Goal: Transaction & Acquisition: Subscribe to service/newsletter

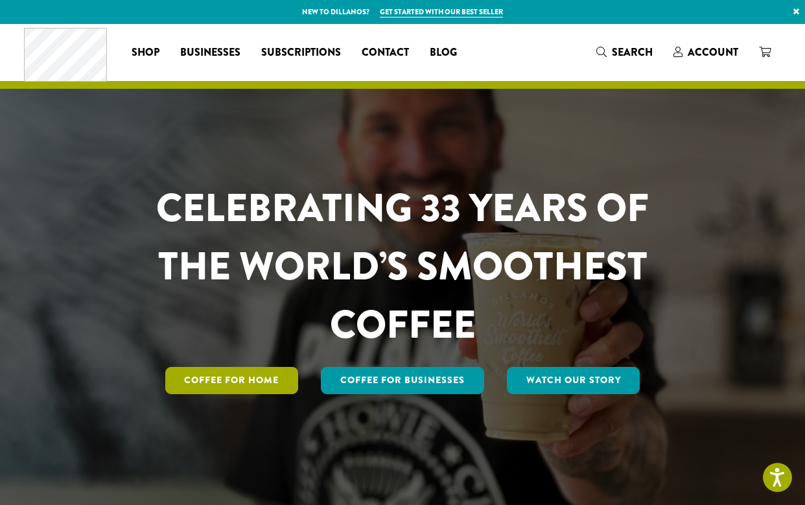
click at [251, 367] on link "Coffee for Home" at bounding box center [232, 380] width 134 height 27
click at [231, 373] on link "Coffee for Home" at bounding box center [232, 380] width 134 height 27
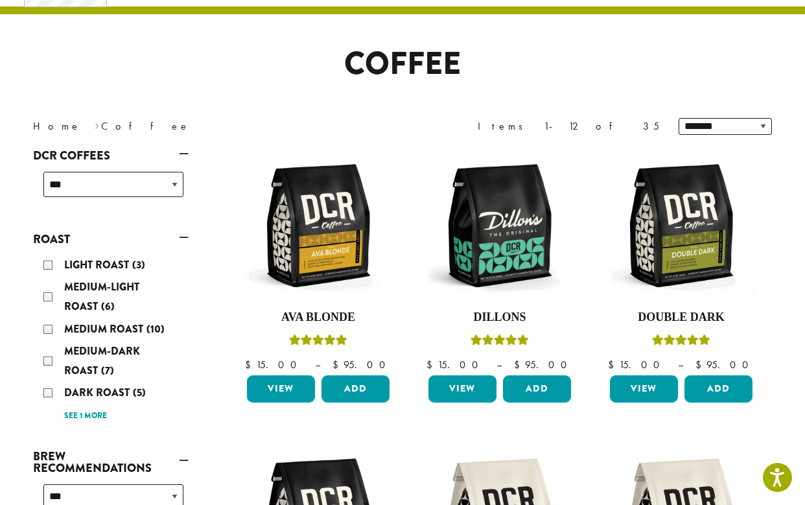
scroll to position [76, 0]
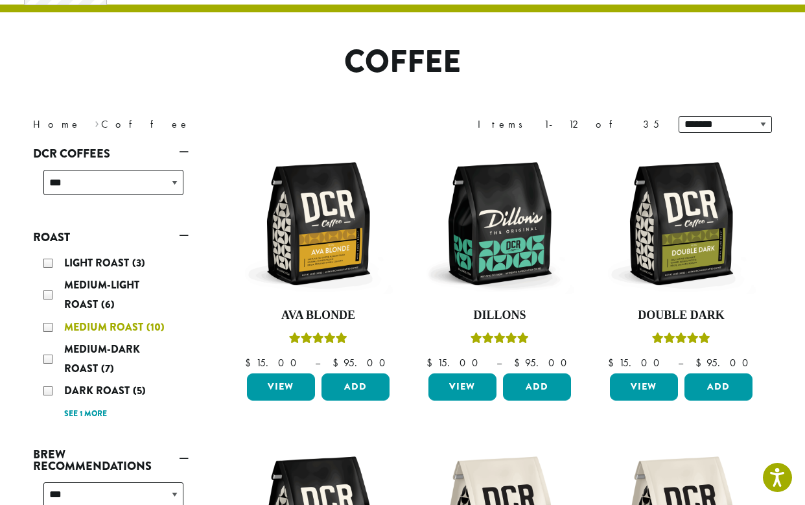
click at [50, 323] on div "Medium Roast (10)" at bounding box center [113, 327] width 140 height 19
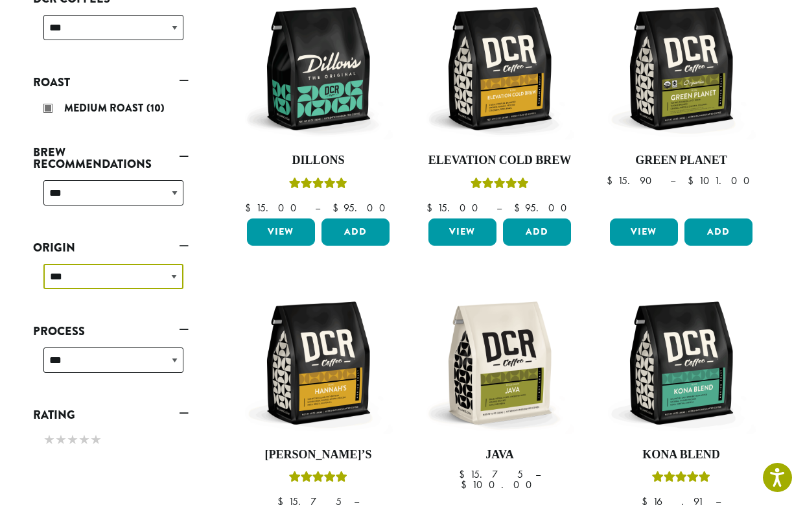
scroll to position [248, 0]
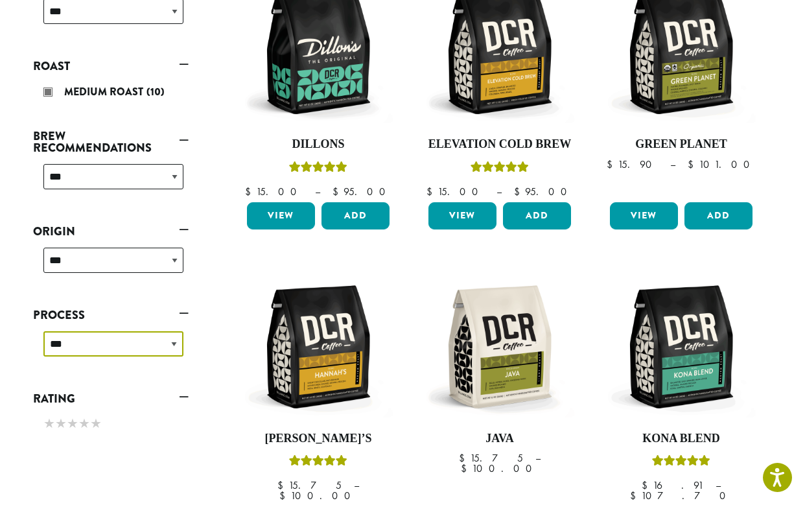
select select "*******"
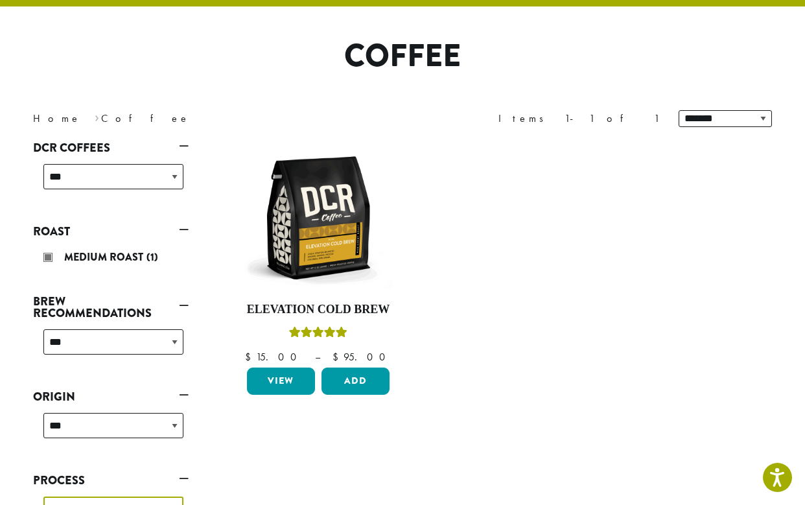
scroll to position [79, 0]
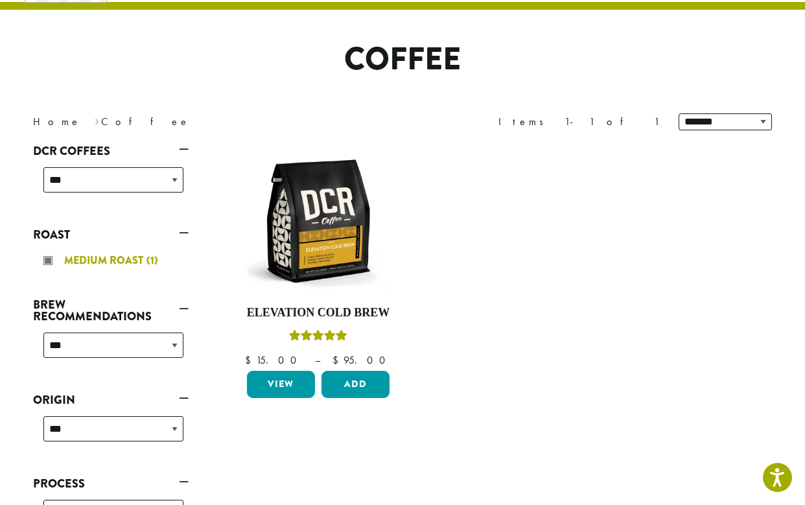
click at [50, 259] on div "Medium Roast (1)" at bounding box center [113, 260] width 140 height 19
select select "******"
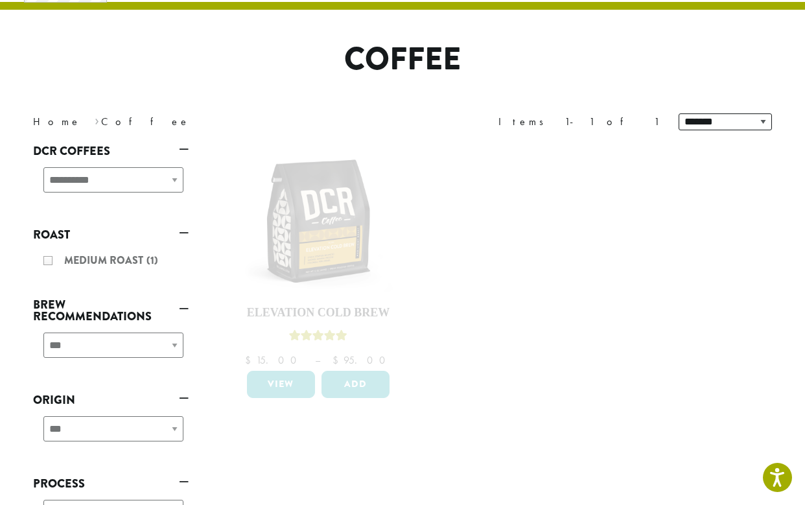
click at [104, 178] on div "**********" at bounding box center [111, 185] width 156 height 46
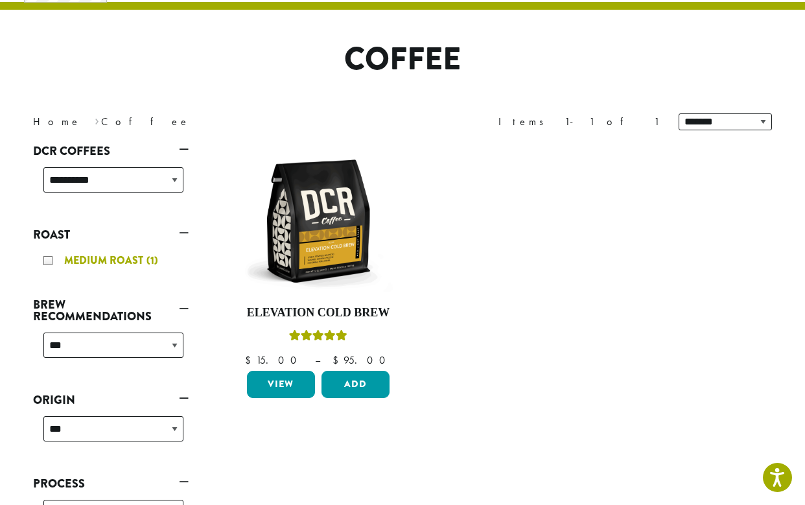
click at [49, 261] on div "Medium Roast (1)" at bounding box center [113, 260] width 140 height 19
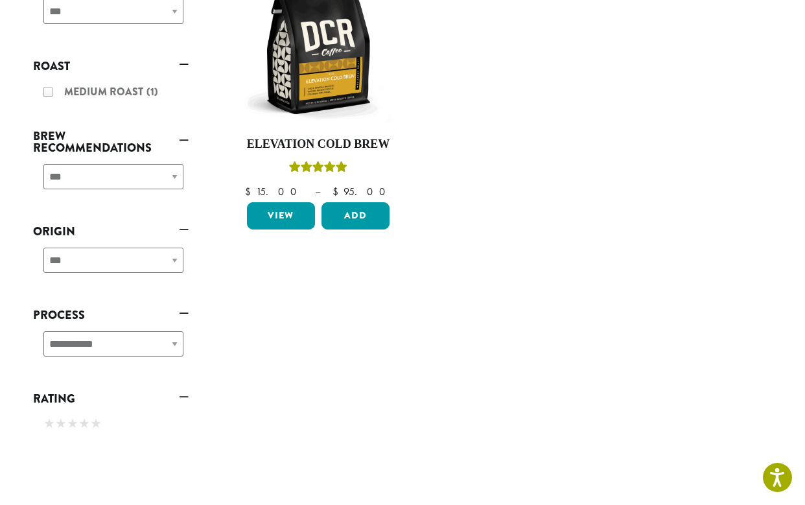
scroll to position [76, 0]
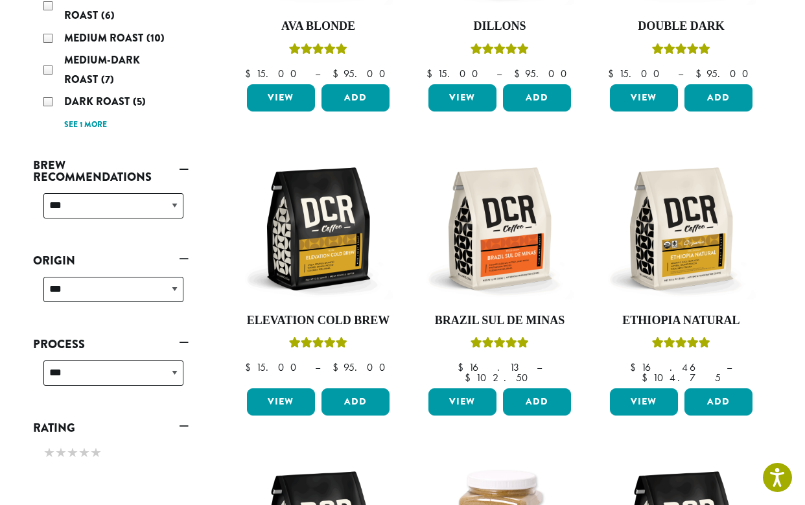
scroll to position [366, 0]
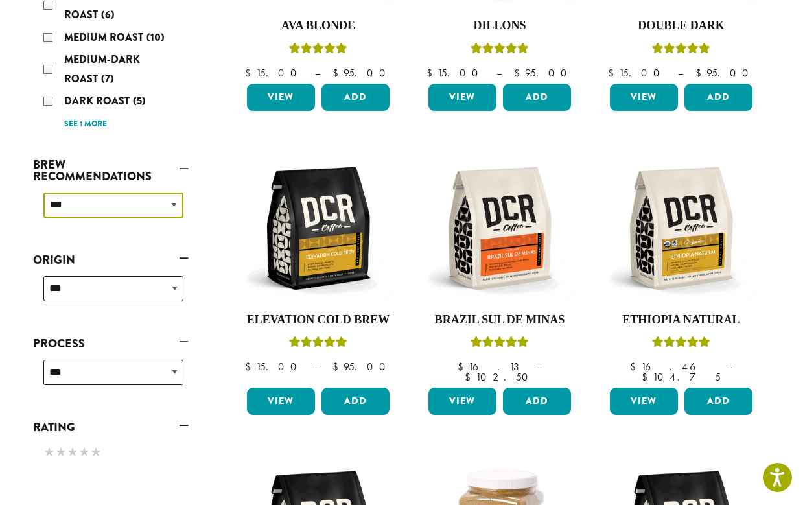
select select "********"
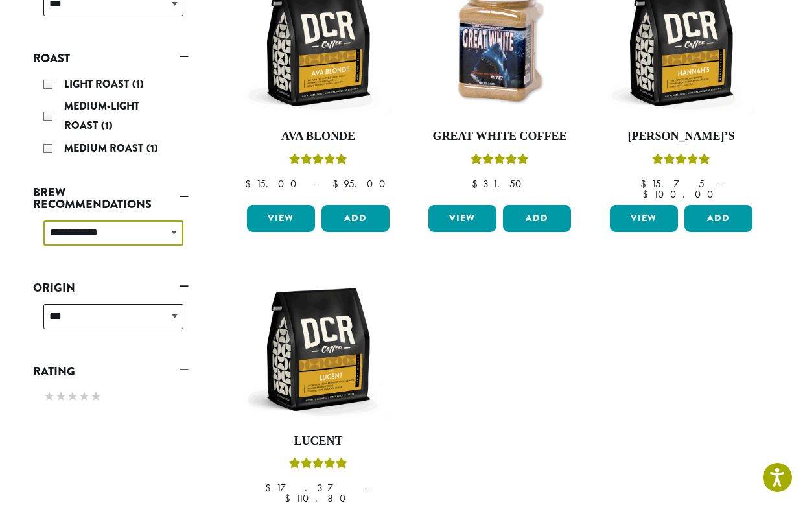
scroll to position [257, 0]
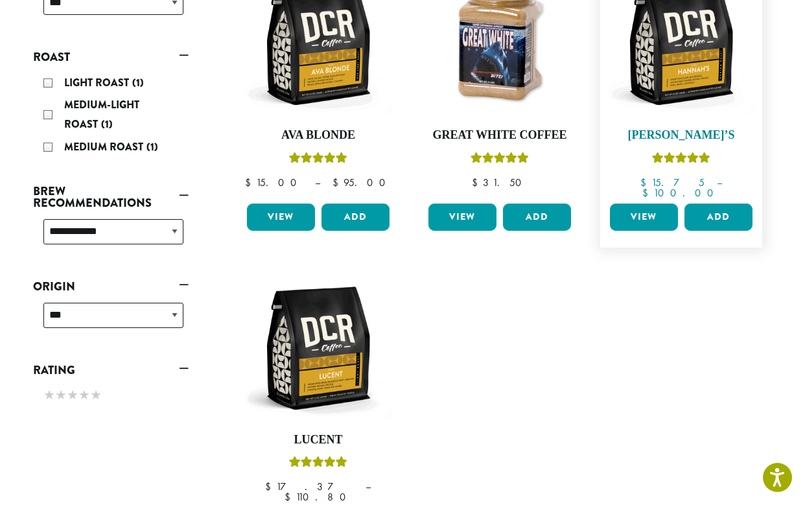
click at [673, 55] on img at bounding box center [681, 43] width 149 height 149
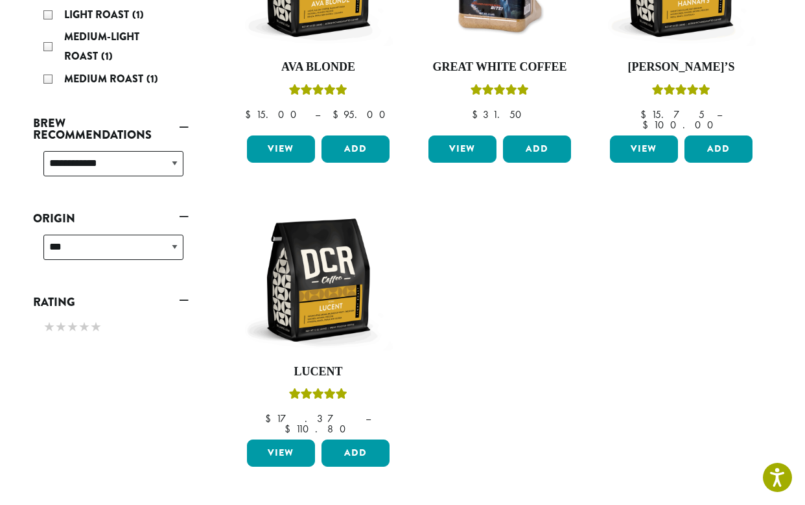
scroll to position [327, 0]
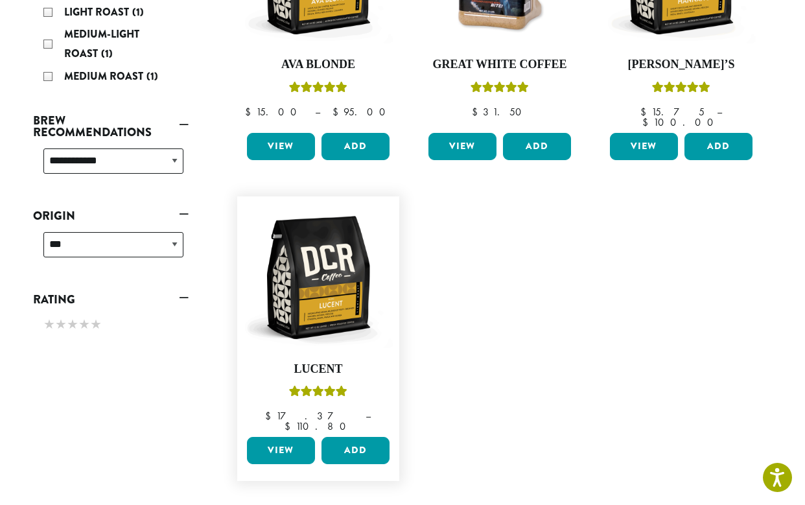
click at [281, 437] on link "View" at bounding box center [281, 450] width 68 height 27
click at [285, 135] on link "View" at bounding box center [281, 146] width 68 height 27
click at [282, 437] on link "View" at bounding box center [281, 450] width 68 height 27
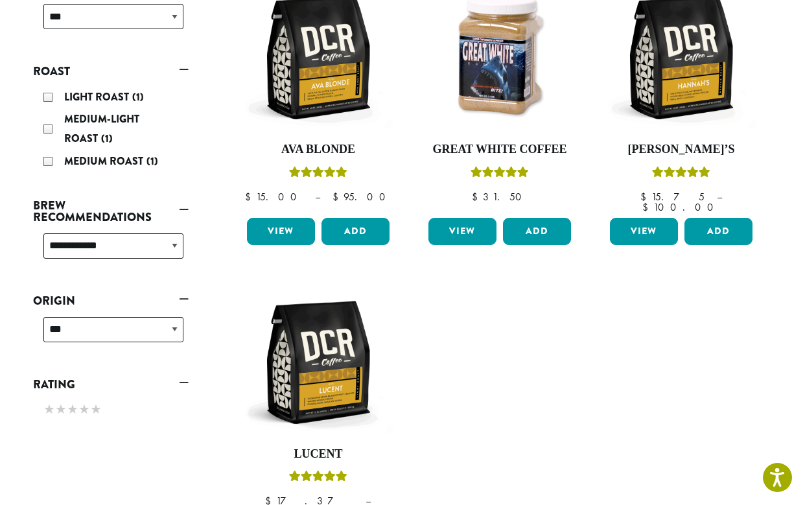
scroll to position [242, 0]
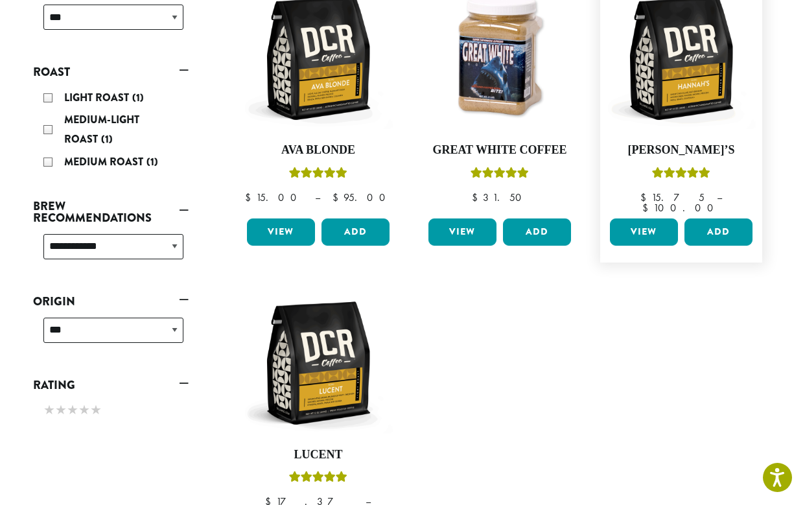
click at [640, 220] on link "View" at bounding box center [644, 231] width 68 height 27
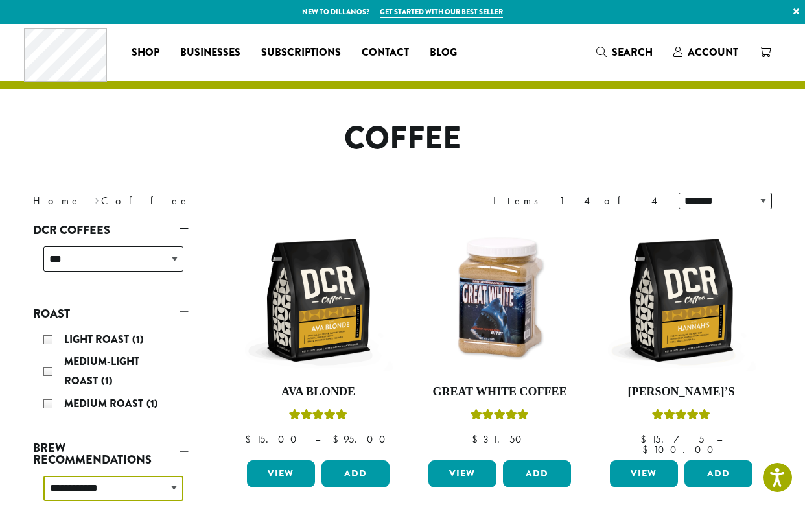
scroll to position [0, 0]
click at [301, 55] on span "Subscriptions" at bounding box center [301, 53] width 80 height 16
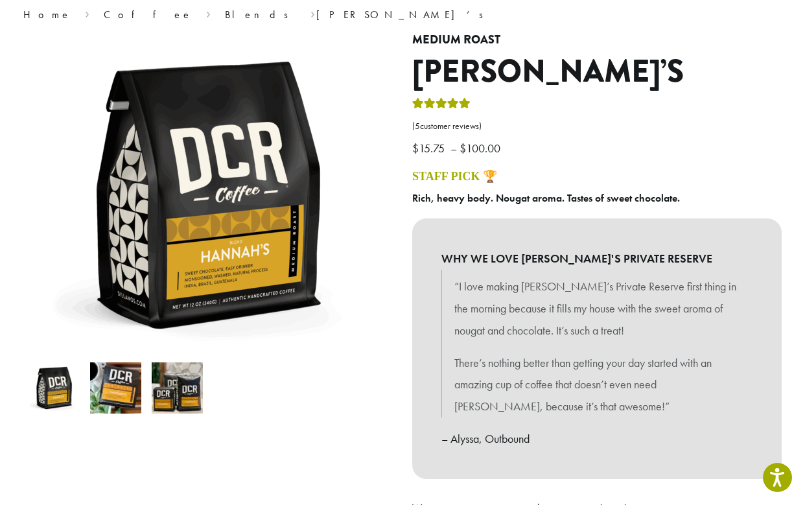
scroll to position [117, 0]
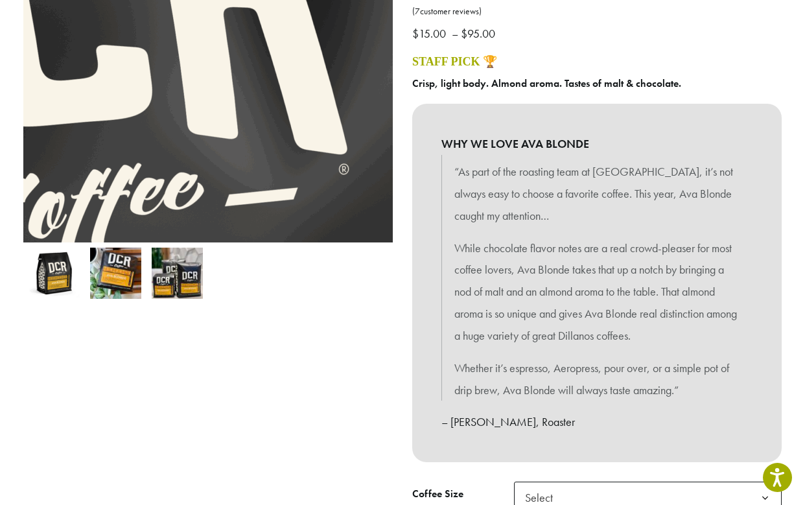
scroll to position [229, 0]
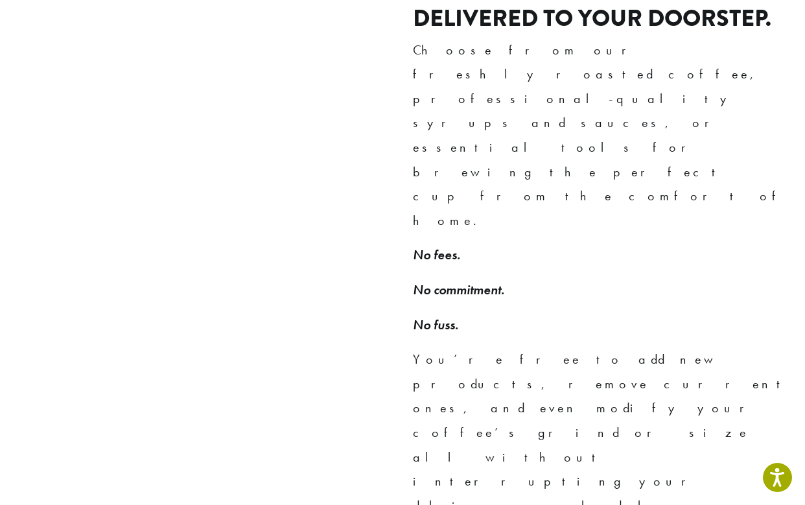
scroll to position [901, 0]
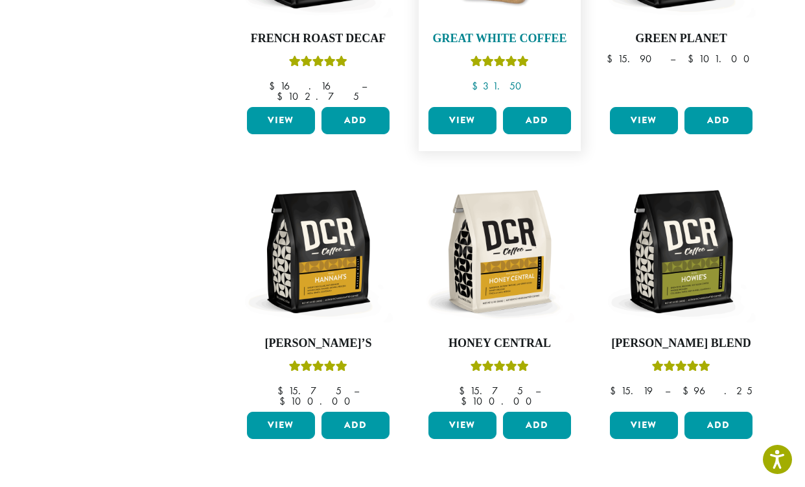
scroll to position [952, 0]
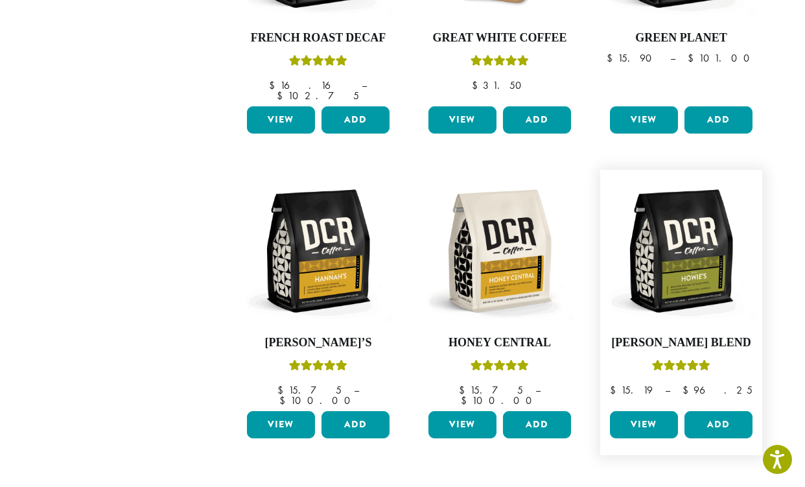
click at [648, 411] on link "View" at bounding box center [644, 424] width 68 height 27
click at [277, 411] on link "View" at bounding box center [281, 424] width 68 height 27
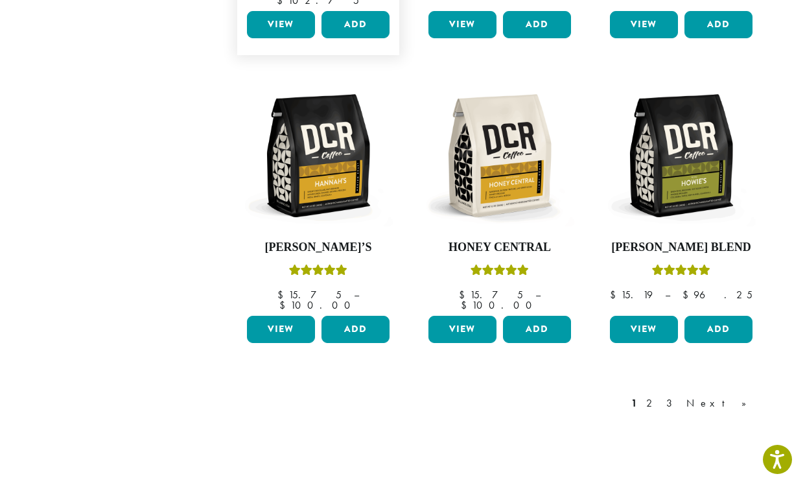
scroll to position [1050, 0]
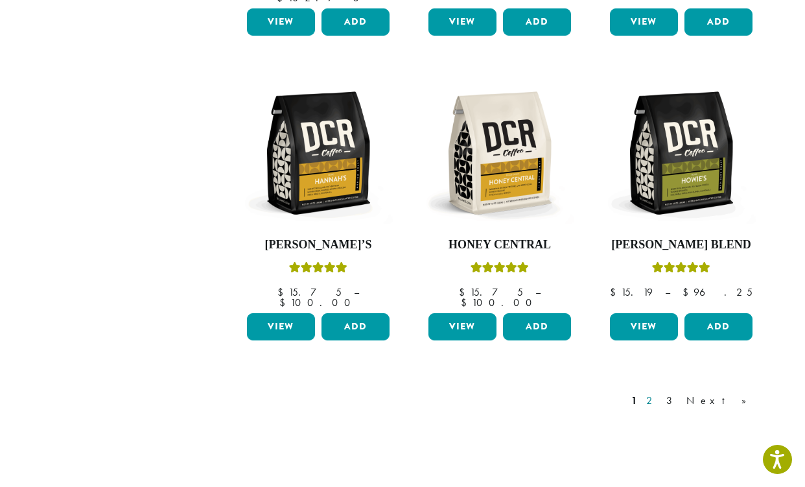
click at [660, 393] on link "2" at bounding box center [652, 401] width 16 height 16
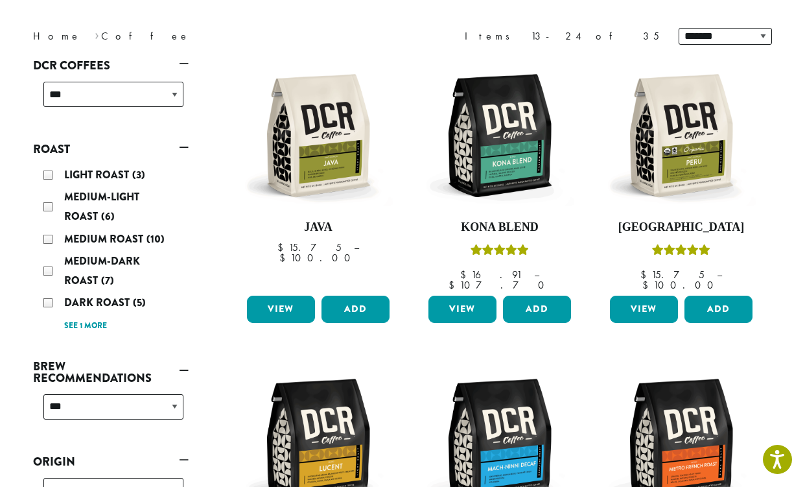
scroll to position [79, 0]
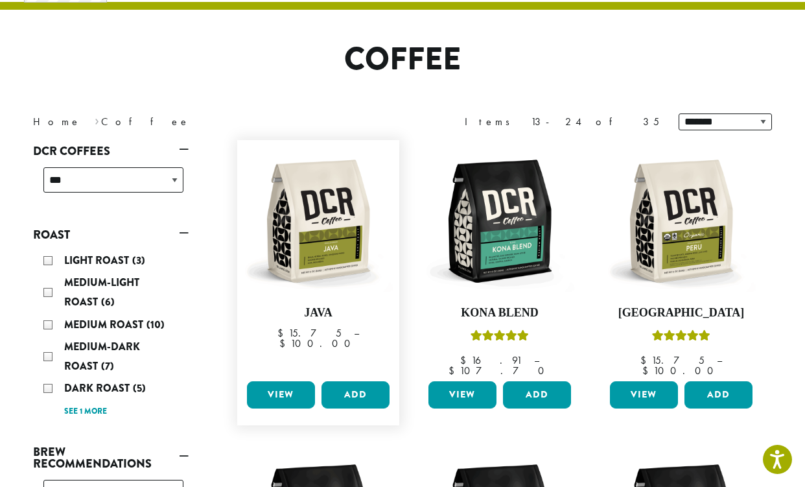
click at [274, 381] on link "View" at bounding box center [281, 394] width 68 height 27
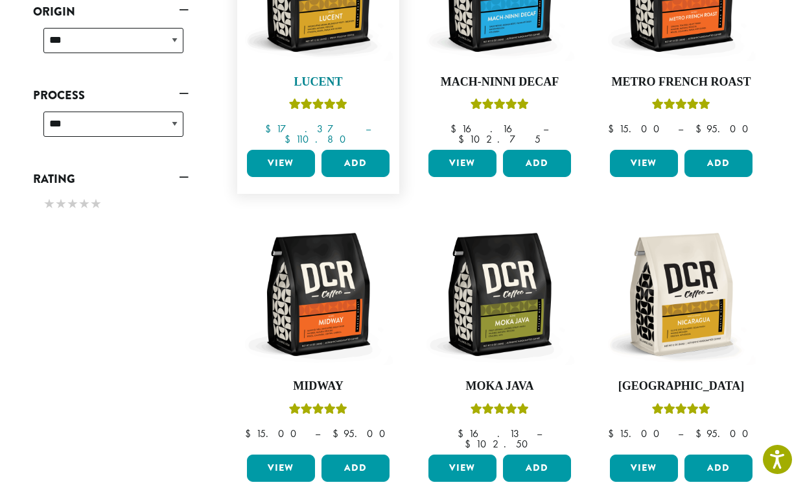
scroll to position [616, 0]
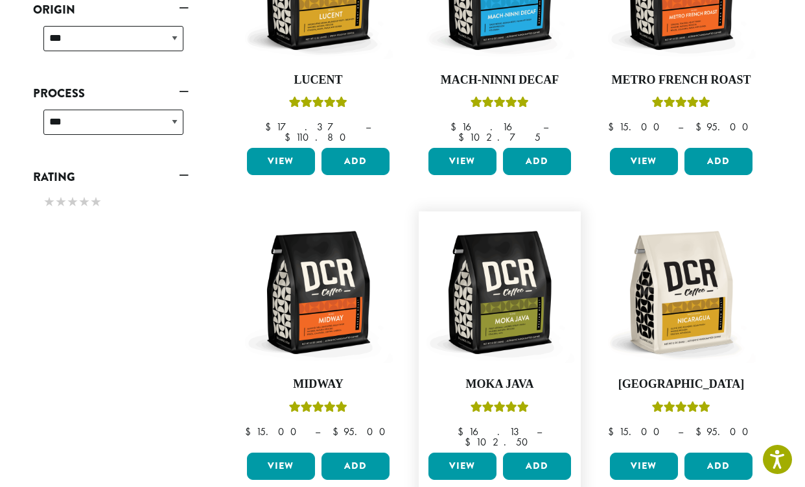
click at [462, 452] on link "View" at bounding box center [462, 465] width 68 height 27
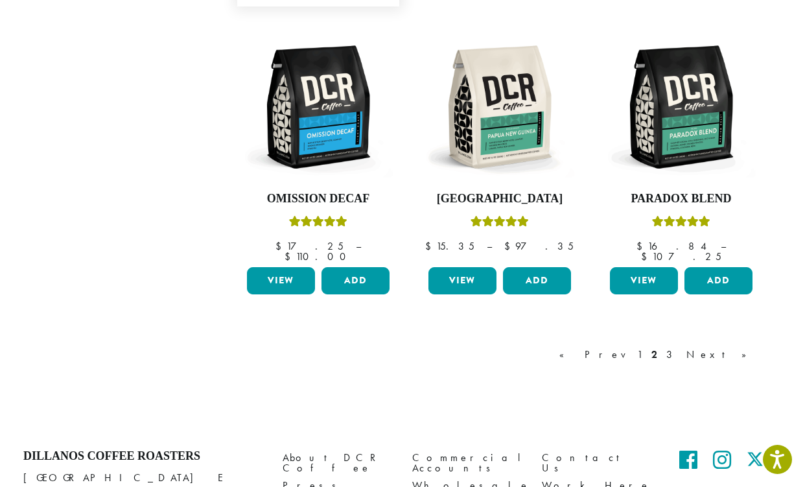
scroll to position [1112, 0]
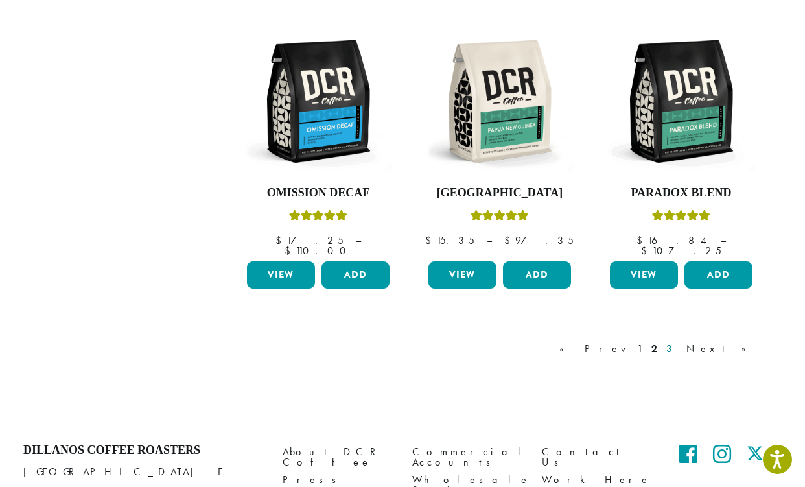
click at [680, 341] on link "3" at bounding box center [672, 349] width 16 height 16
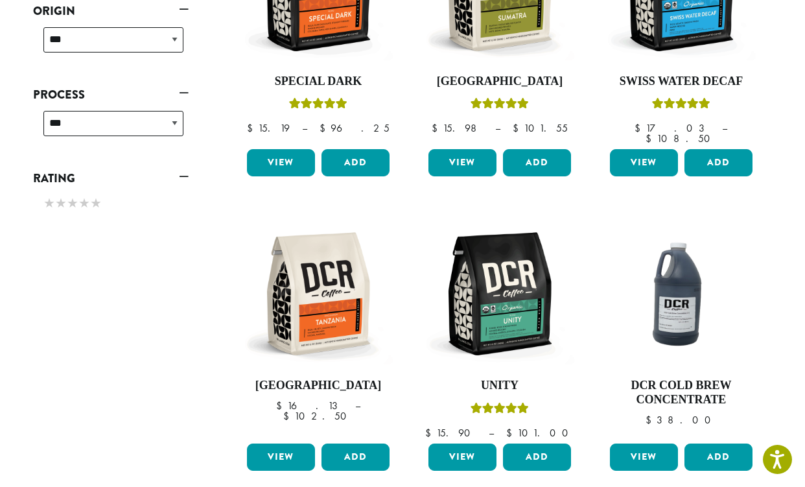
scroll to position [79, 0]
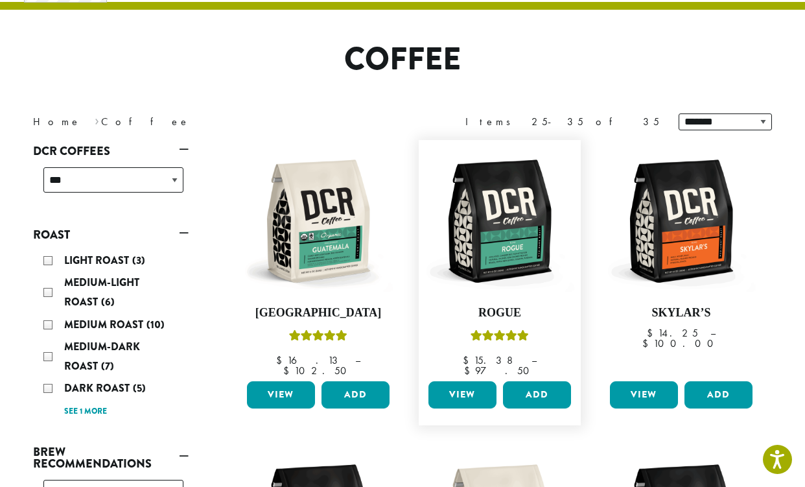
click at [474, 381] on link "View" at bounding box center [462, 394] width 68 height 27
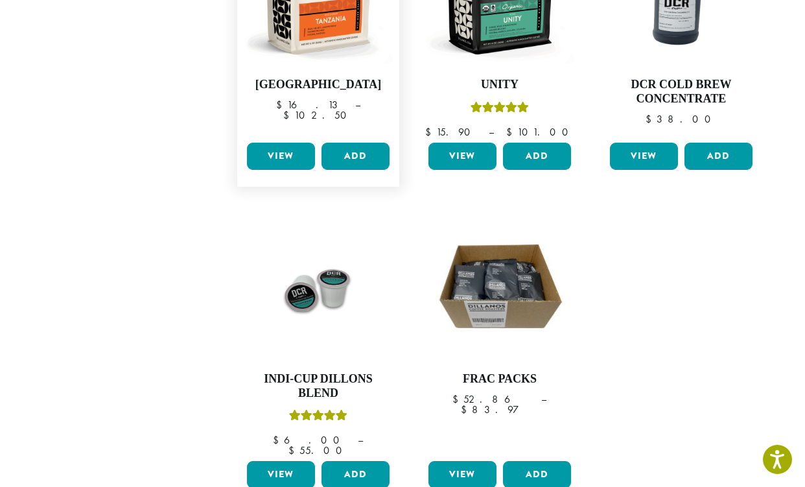
scroll to position [916, 0]
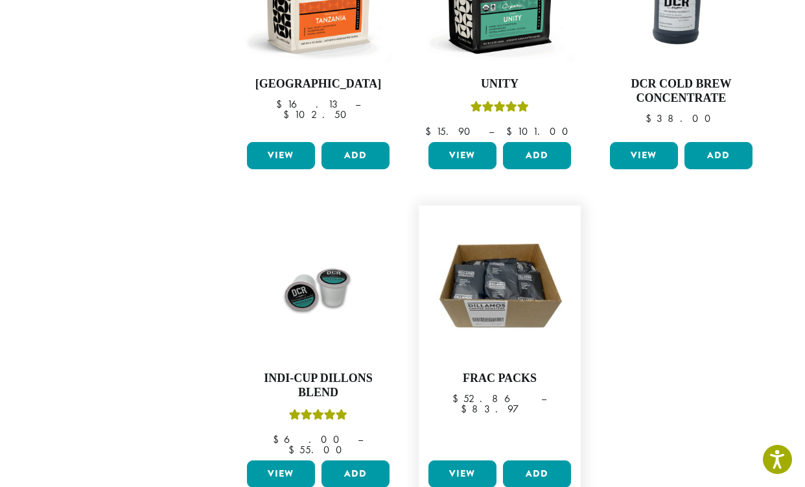
click at [447, 460] on link "View" at bounding box center [462, 473] width 68 height 27
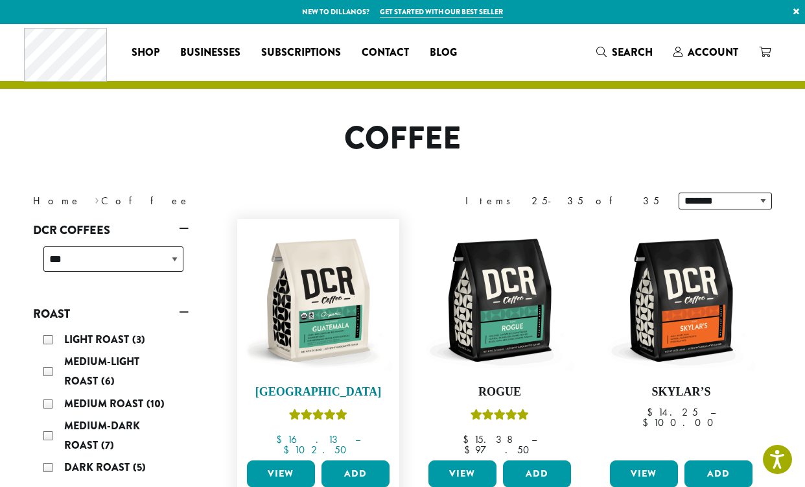
scroll to position [0, 0]
click at [445, 48] on span "Blog" at bounding box center [443, 53] width 27 height 16
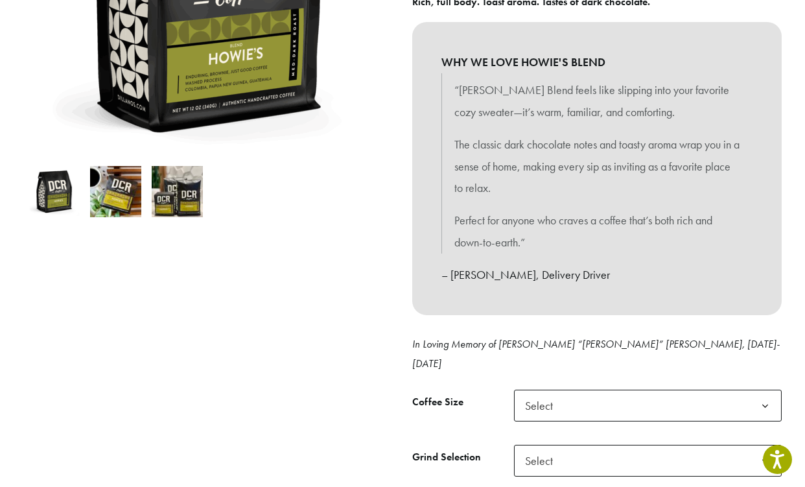
scroll to position [296, 0]
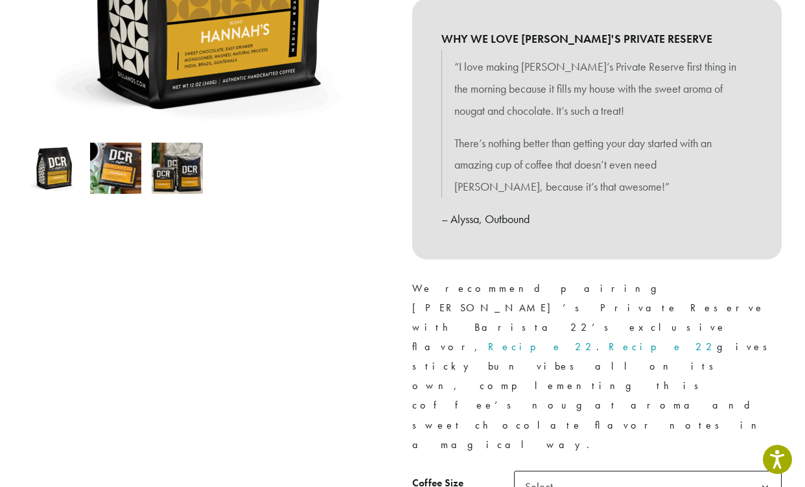
scroll to position [331, 0]
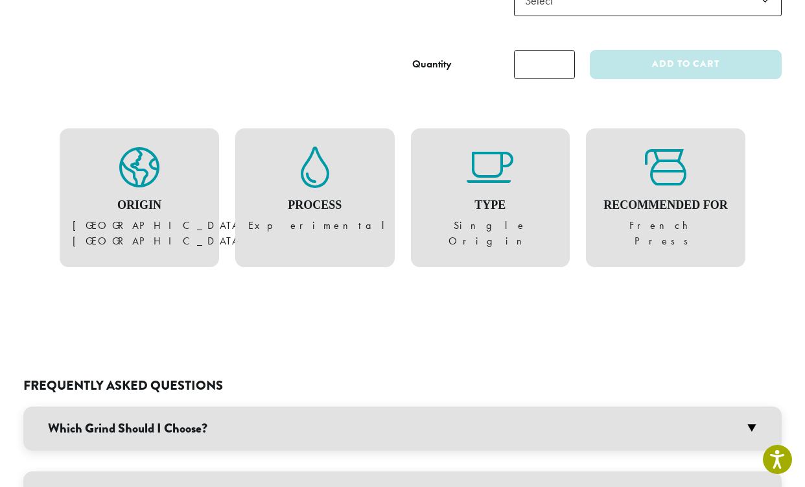
scroll to position [576, 0]
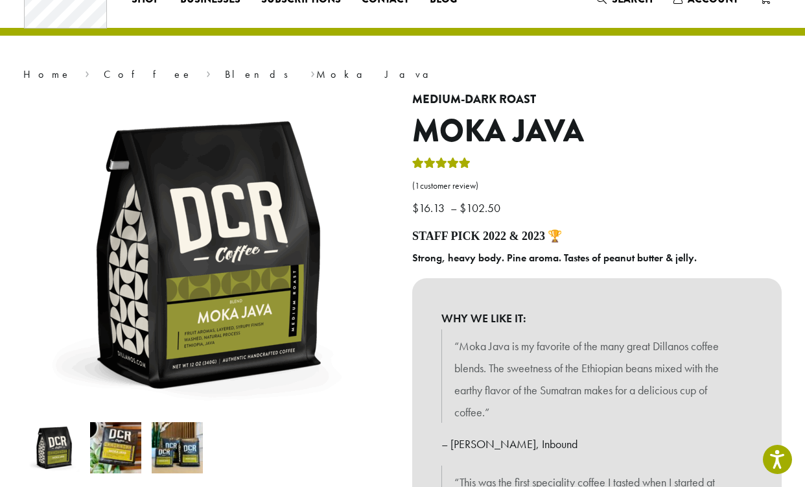
scroll to position [54, 0]
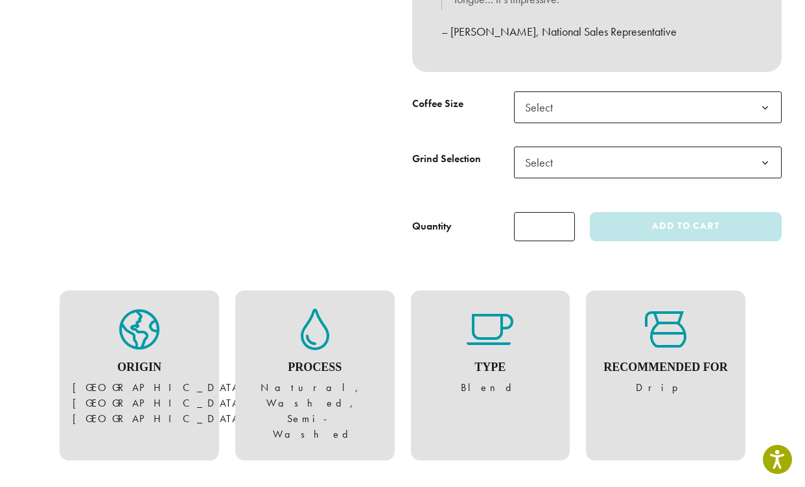
scroll to position [546, 0]
